Goal: Transaction & Acquisition: Purchase product/service

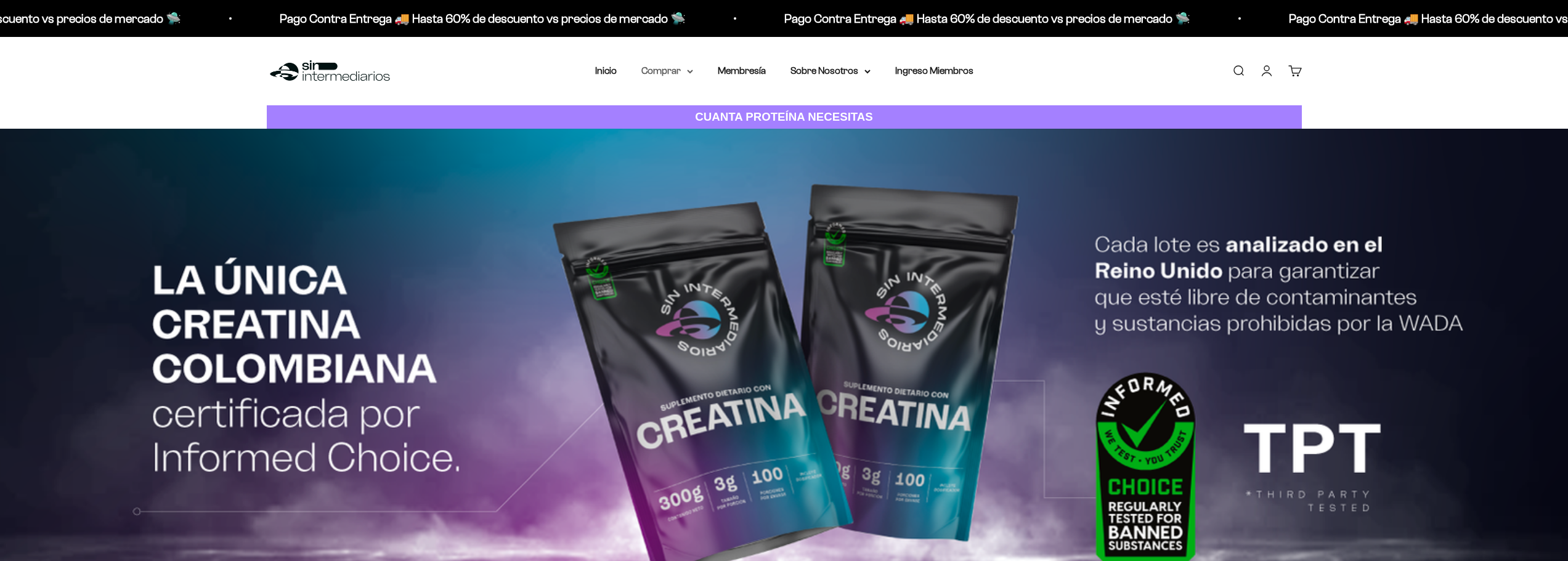
click at [683, 71] on summary "Comprar" at bounding box center [667, 71] width 52 height 16
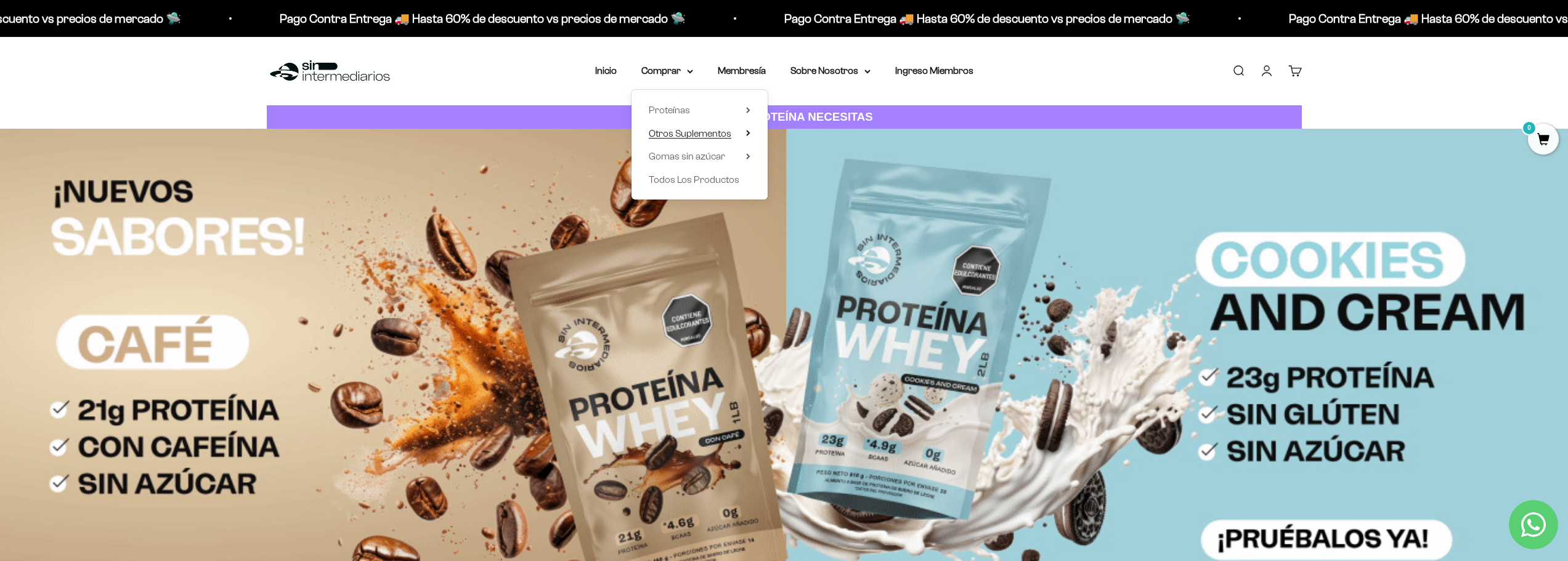
click at [748, 133] on icon at bounding box center [748, 133] width 4 height 6
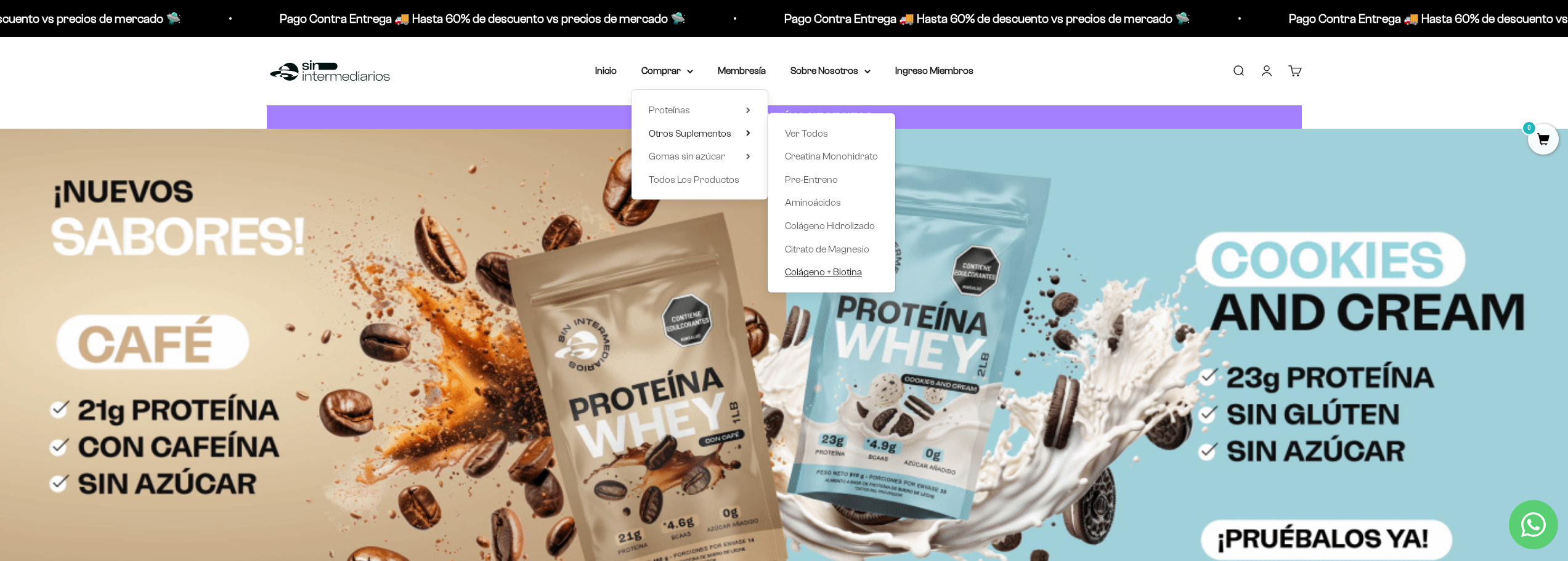
click at [824, 269] on span "Colágeno + Biotina" at bounding box center [823, 272] width 77 height 10
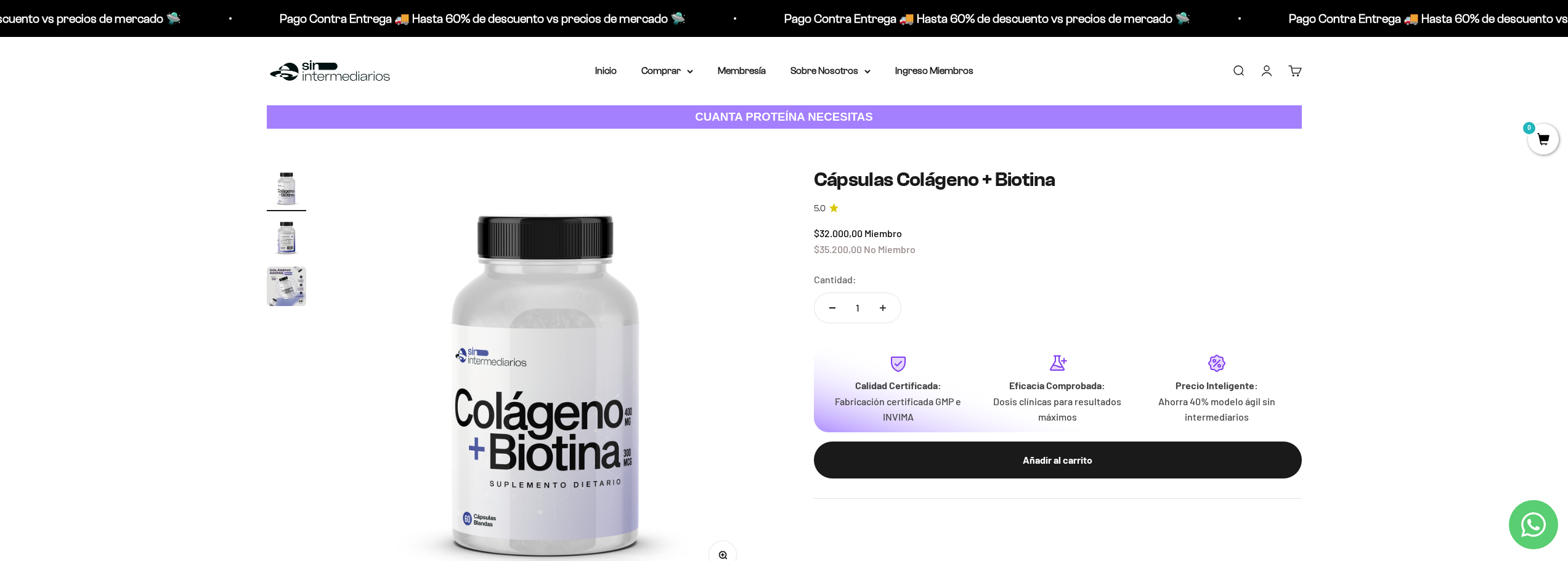
click at [285, 235] on img "Ir al artículo 2" at bounding box center [286, 237] width 40 height 40
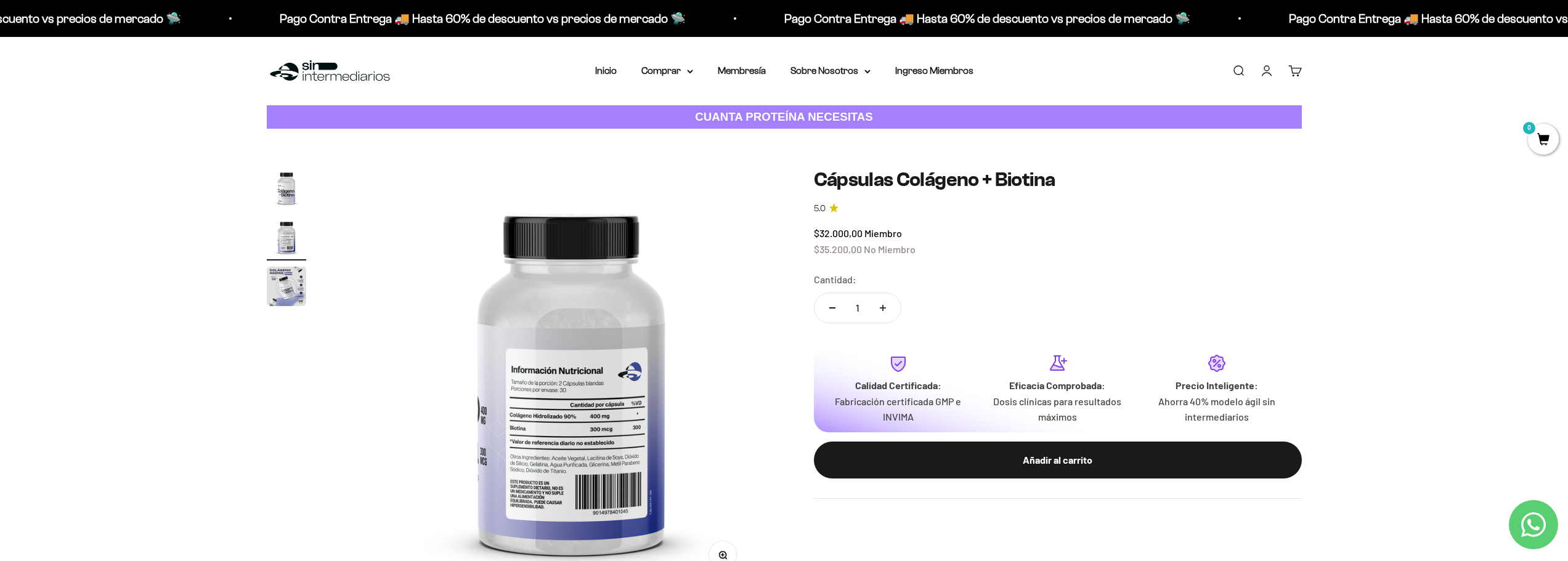
scroll to position [0, 434]
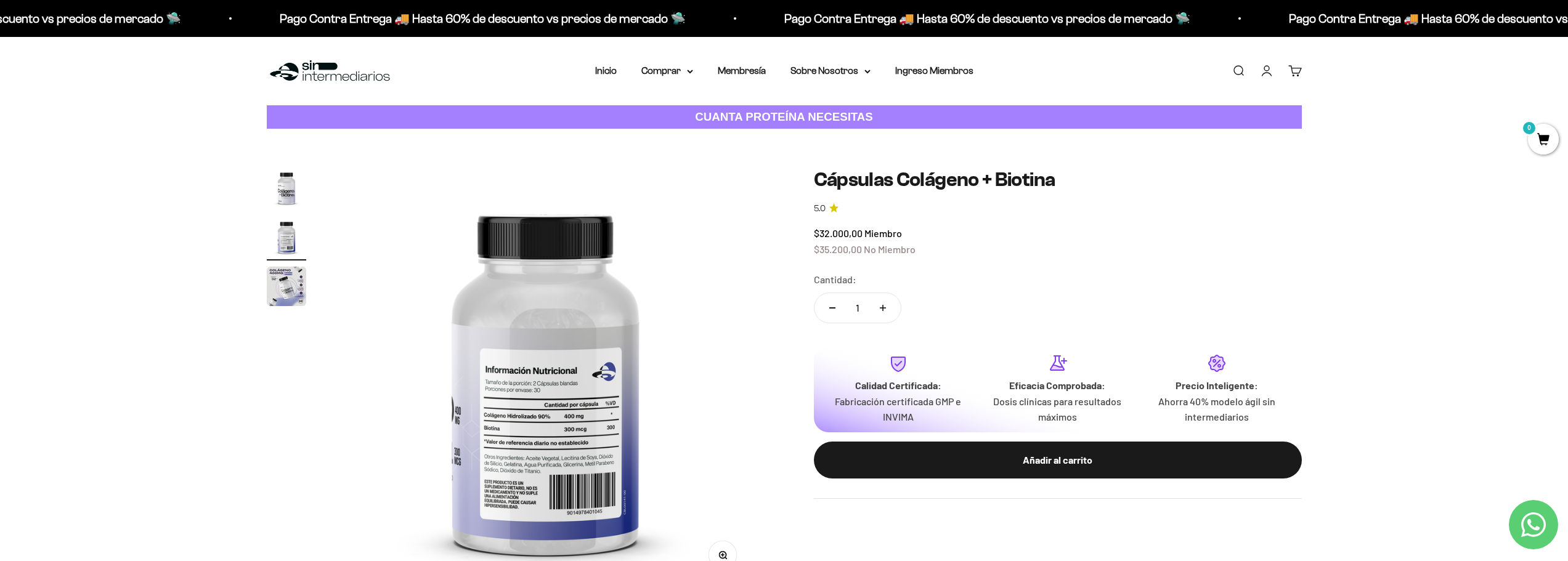
click at [285, 269] on img "Ir al artículo 3" at bounding box center [286, 286] width 40 height 40
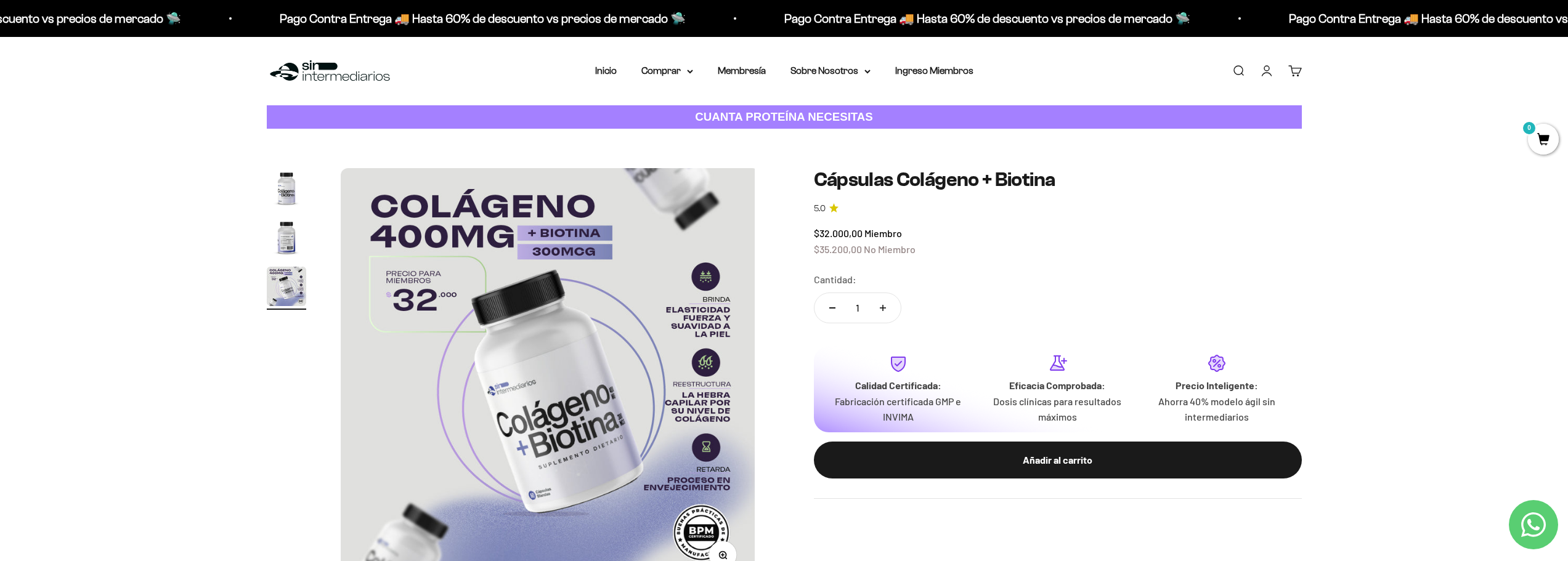
scroll to position [0, 868]
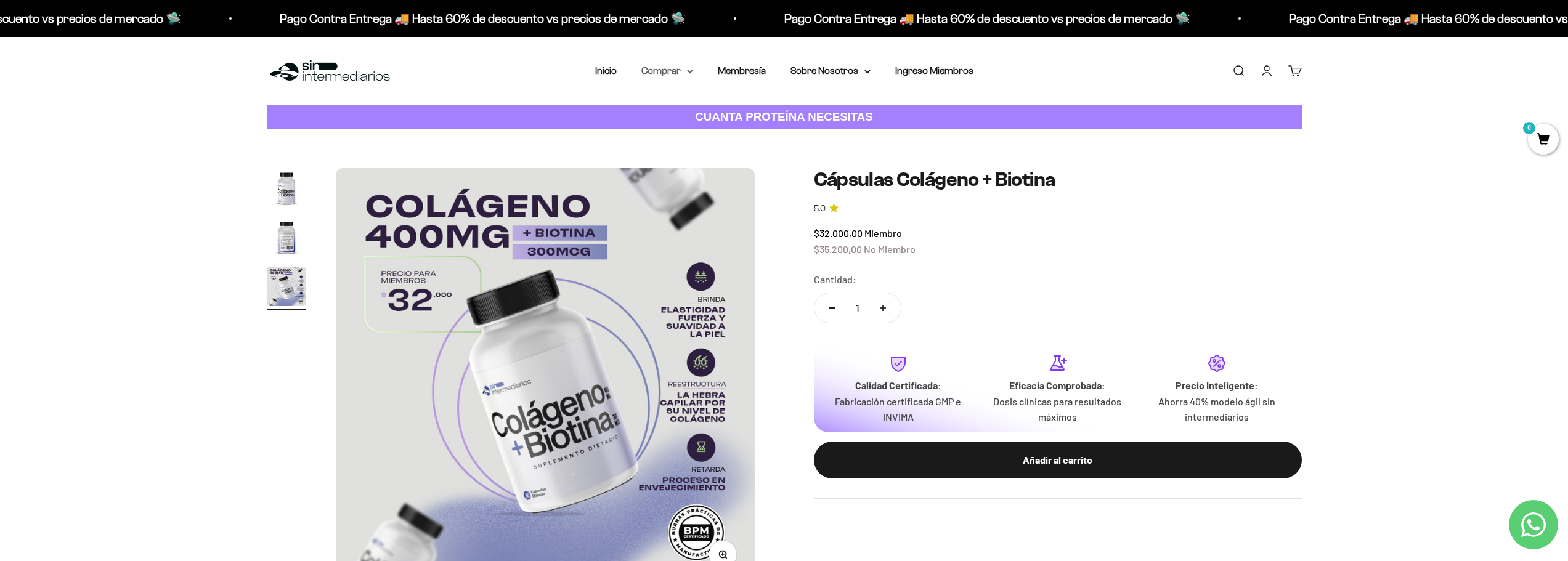
click at [692, 75] on summary "Comprar" at bounding box center [667, 71] width 52 height 16
click at [748, 134] on icon at bounding box center [748, 133] width 2 height 5
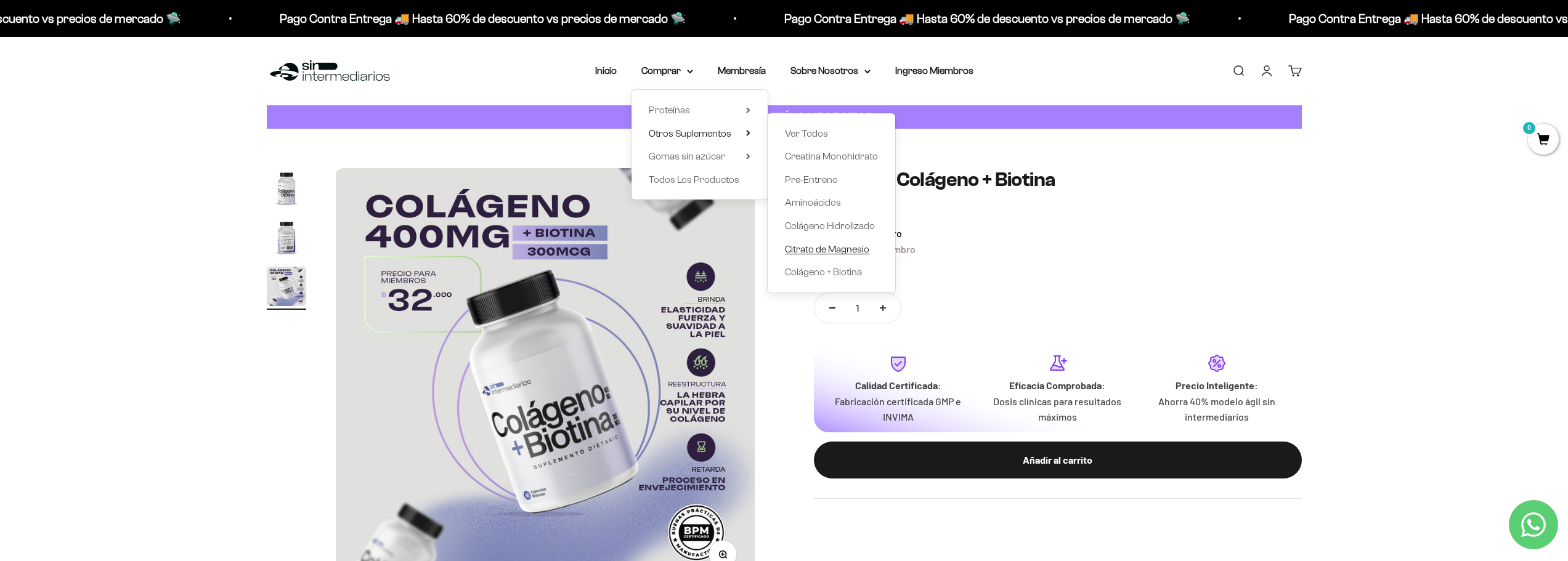
click at [857, 247] on span "Citrato de Magnesio" at bounding box center [827, 249] width 85 height 10
